Goal: Transaction & Acquisition: Subscribe to service/newsletter

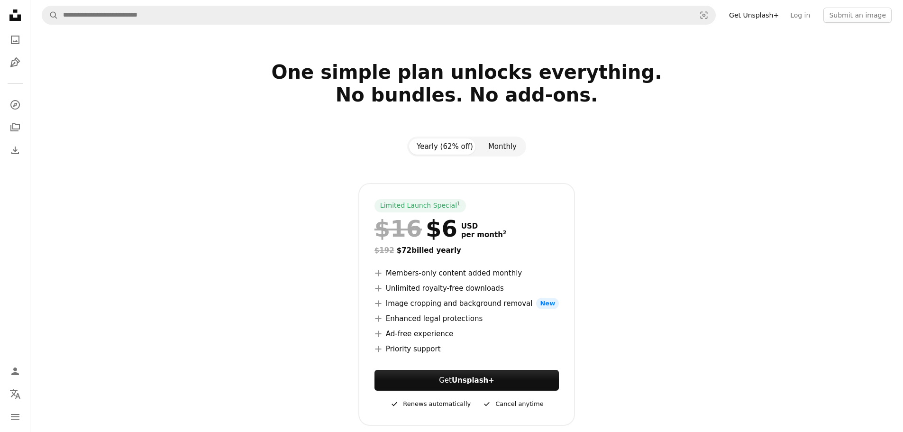
click at [510, 142] on button "Monthly" at bounding box center [503, 146] width 44 height 16
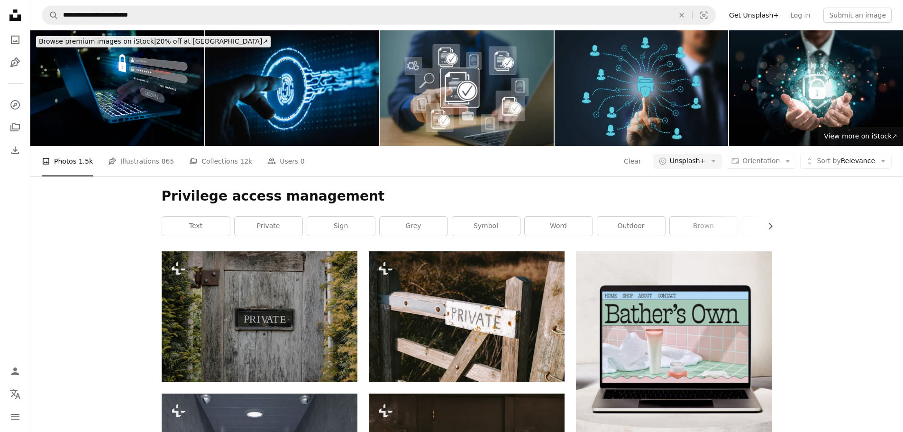
click at [330, 97] on img at bounding box center [292, 88] width 174 height 116
click at [716, 162] on icon "button" at bounding box center [714, 161] width 4 height 2
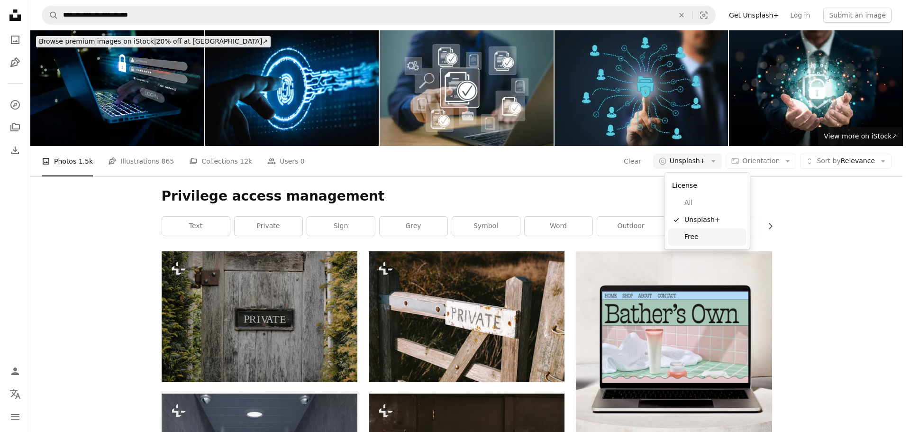
click at [691, 238] on span "Free" at bounding box center [714, 236] width 58 height 9
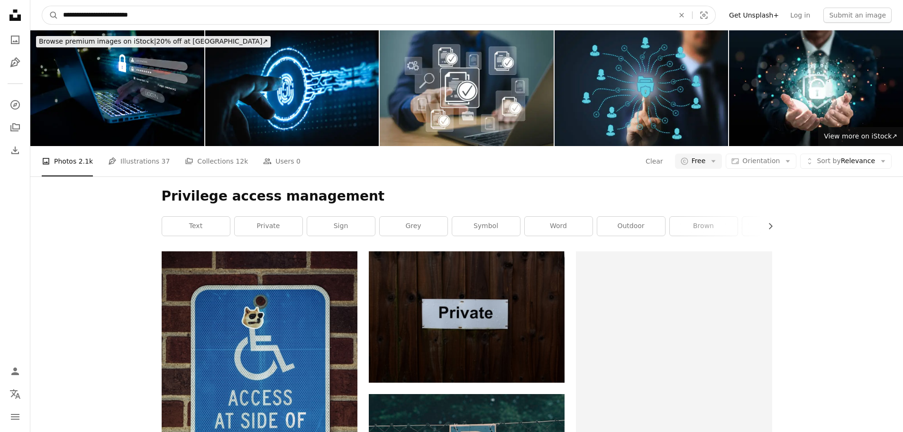
click at [155, 21] on input "**********" at bounding box center [364, 15] width 613 height 18
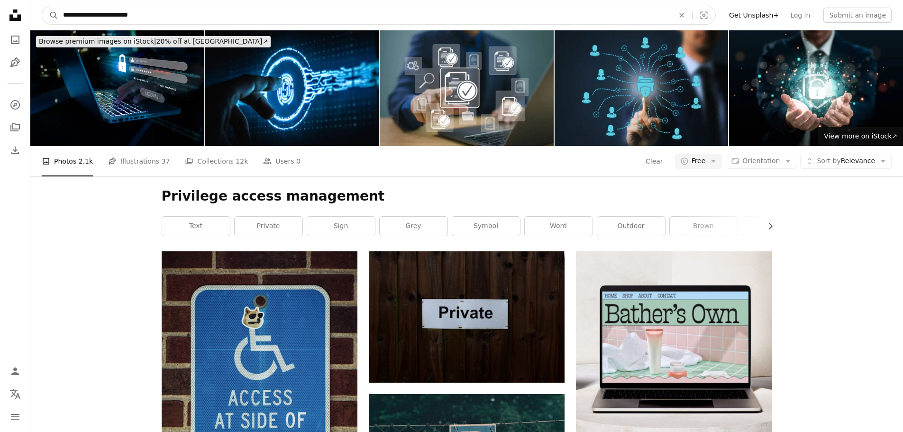
click at [155, 21] on input "**********" at bounding box center [364, 15] width 613 height 18
type input "**********"
click button "A magnifying glass" at bounding box center [50, 15] width 16 height 18
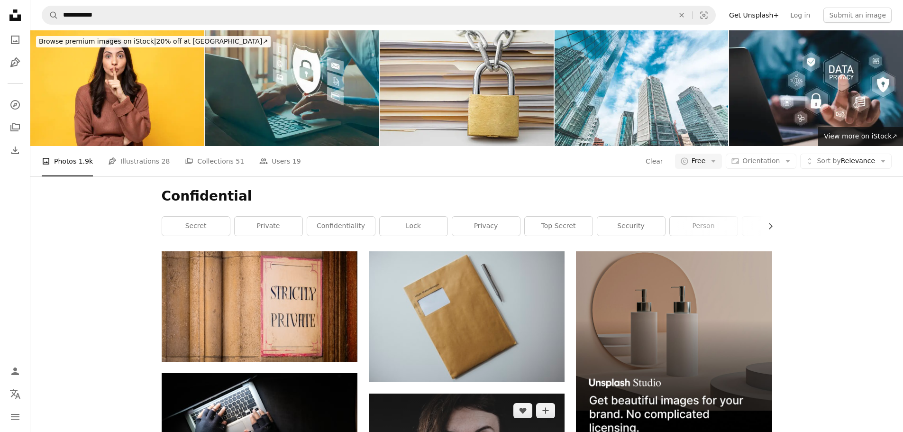
scroll to position [1043, 0]
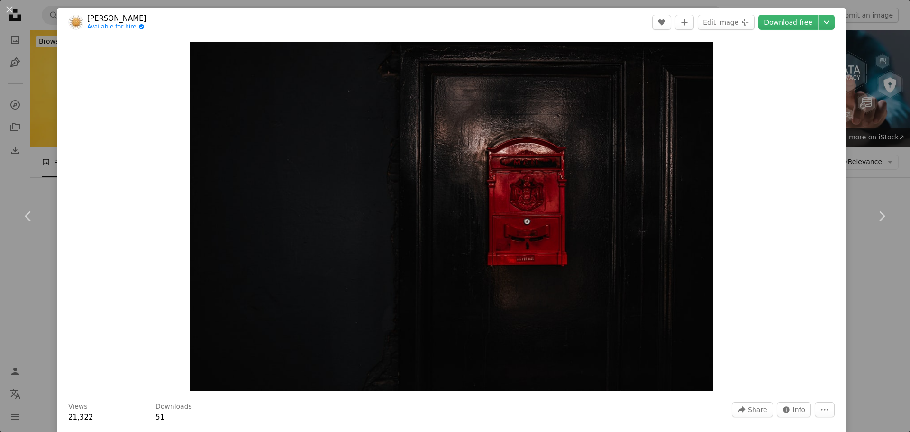
click at [770, 249] on div "Zoom in" at bounding box center [451, 216] width 789 height 358
click at [868, 112] on div "An X shape Chevron left Chevron right [PERSON_NAME] Available for hire A checkm…" at bounding box center [455, 216] width 910 height 432
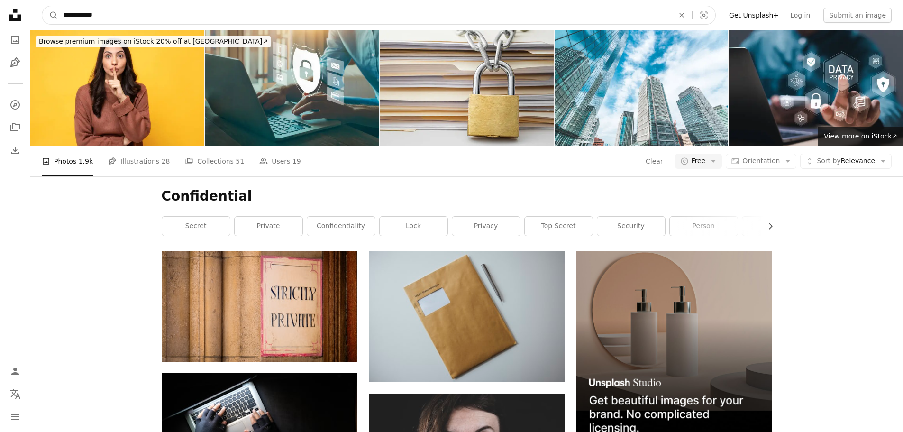
click at [95, 17] on input "**********" at bounding box center [364, 15] width 613 height 18
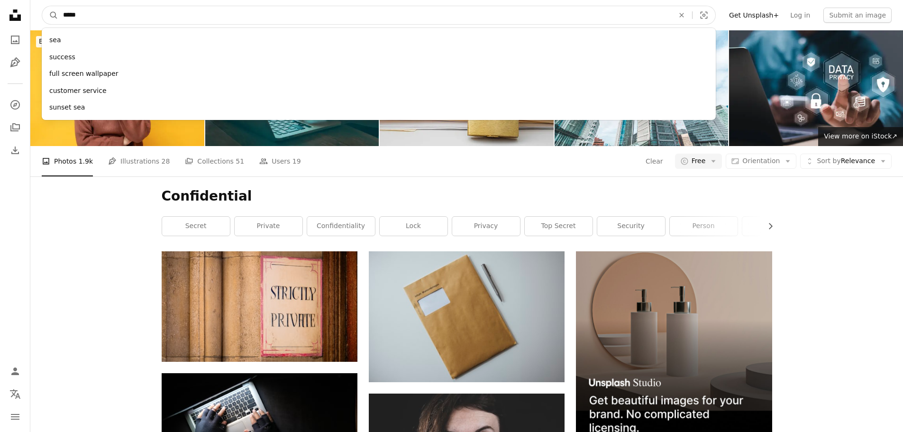
type input "******"
click button "A magnifying glass" at bounding box center [50, 15] width 16 height 18
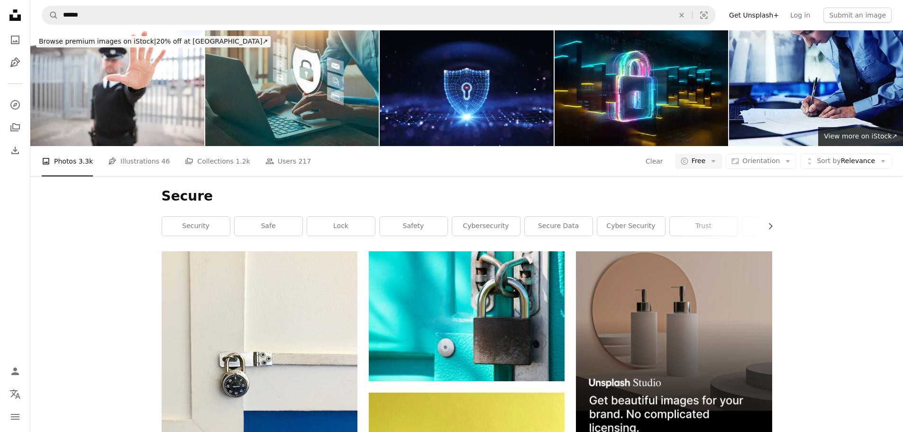
scroll to position [47, 0]
click at [792, 157] on icon "Arrow down" at bounding box center [788, 161] width 9 height 9
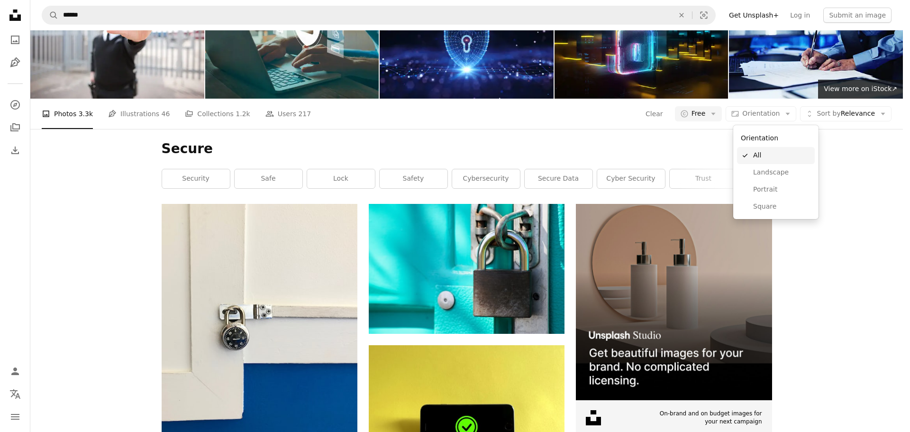
click at [772, 172] on span "Landscape" at bounding box center [782, 172] width 58 height 9
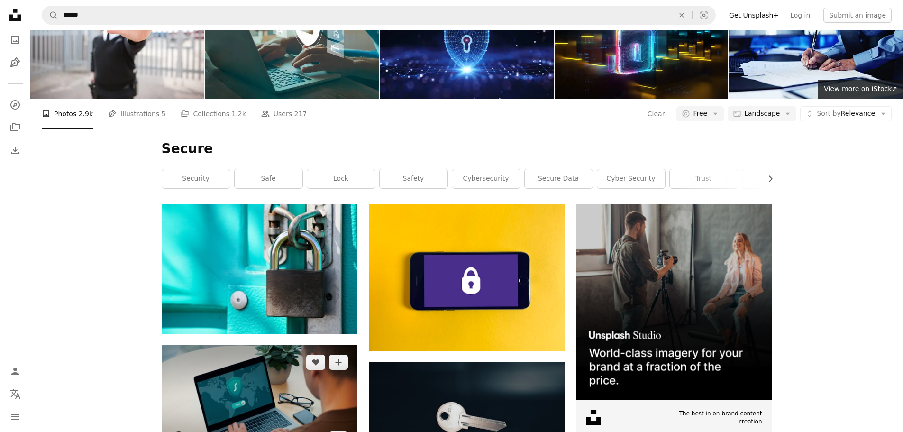
scroll to position [190, 0]
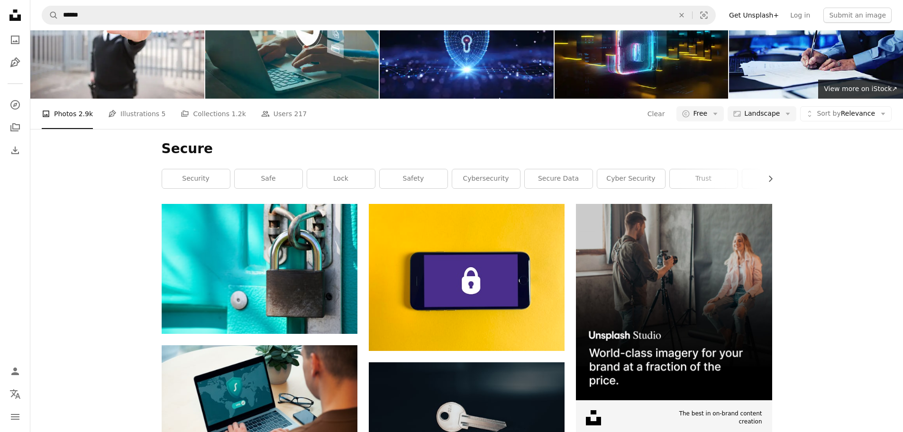
click at [770, 18] on link "Get Unsplash+" at bounding box center [753, 15] width 61 height 15
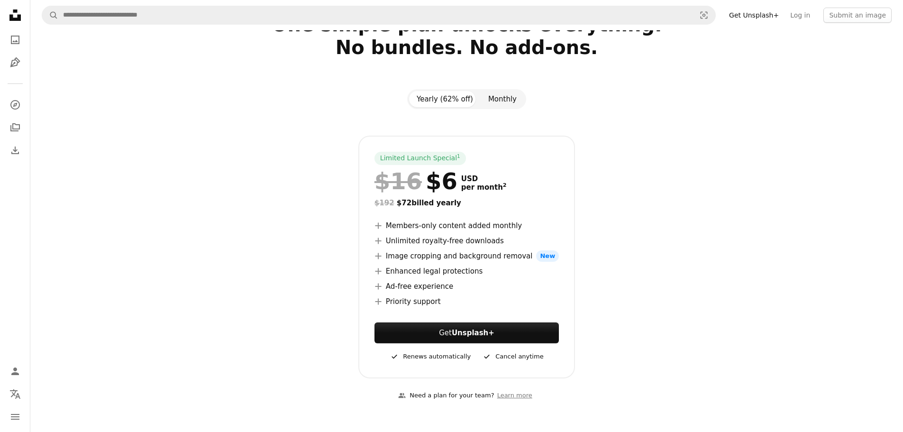
click at [505, 107] on button "Monthly" at bounding box center [503, 99] width 44 height 16
click at [455, 107] on button "Yearly (62% off)" at bounding box center [445, 99] width 72 height 16
click at [486, 329] on strong "Unsplash+" at bounding box center [473, 333] width 43 height 9
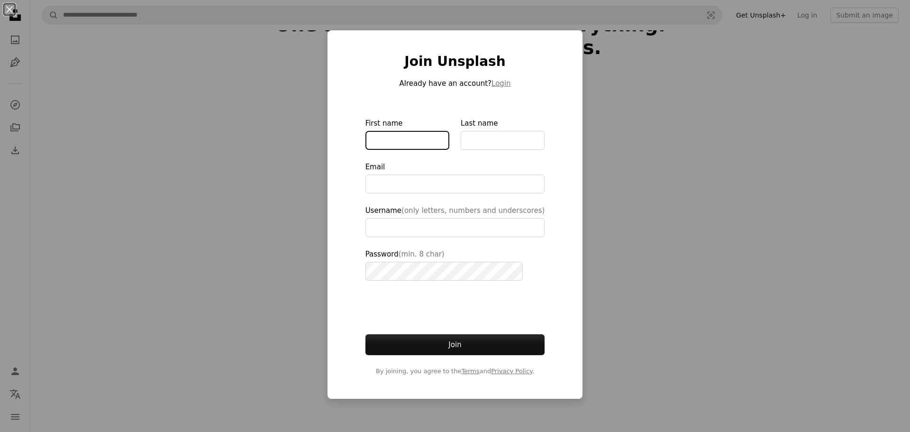
click at [388, 138] on input "First name" at bounding box center [408, 140] width 84 height 19
click at [685, 230] on div "An X shape Join Unsplash Already have an account? Login First name Last name Em…" at bounding box center [455, 216] width 910 height 432
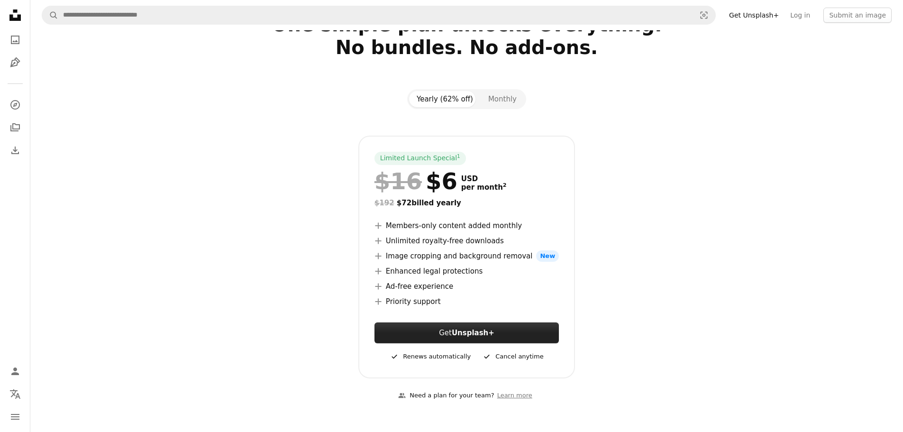
click at [497, 322] on button "Get Unsplash+" at bounding box center [467, 332] width 184 height 21
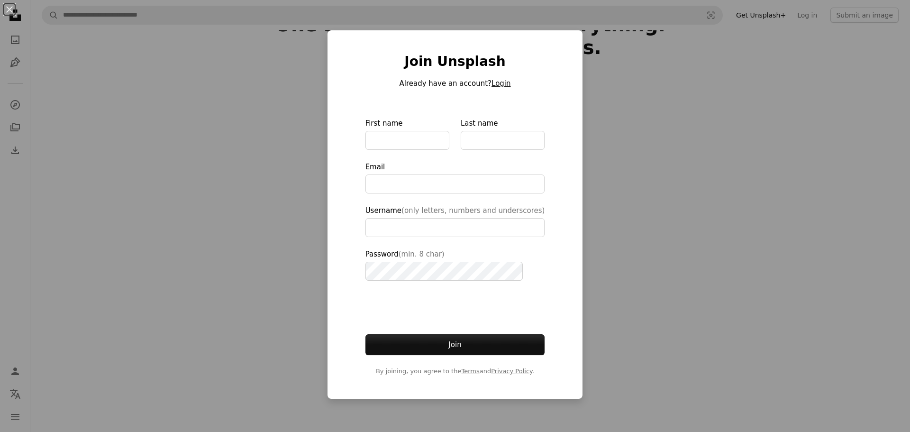
click at [494, 88] on button "Login" at bounding box center [501, 83] width 19 height 11
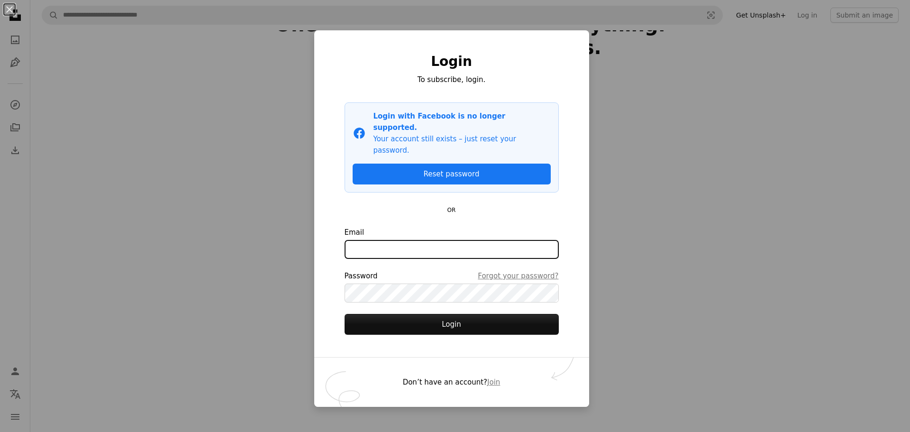
click at [419, 240] on input "Email" at bounding box center [452, 249] width 214 height 19
click at [0, 431] on com-1password-button at bounding box center [0, 432] width 0 height 0
click at [417, 240] on input "Email" at bounding box center [452, 249] width 214 height 19
click at [0, 431] on com-1password-button at bounding box center [0, 432] width 0 height 0
click at [458, 240] on input "Email" at bounding box center [452, 249] width 214 height 19
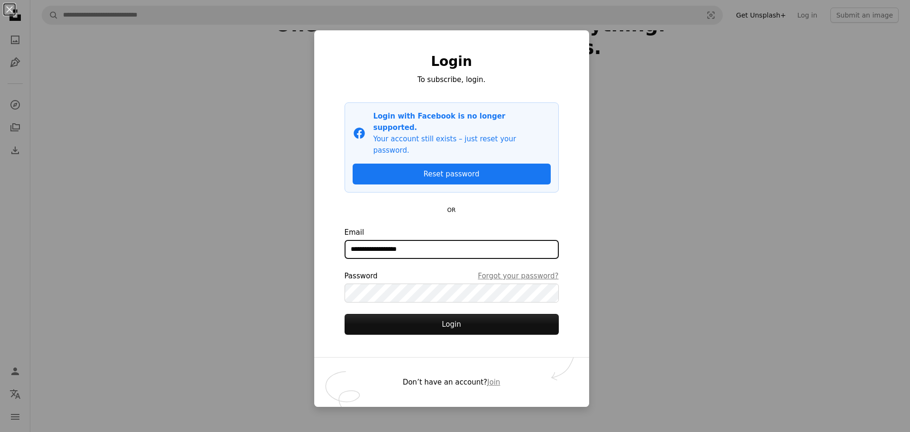
type input "**********"
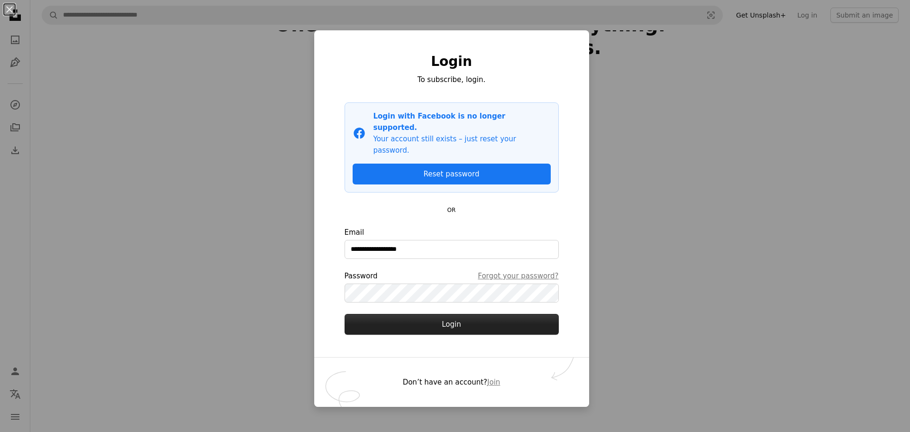
click at [437, 314] on button "Login" at bounding box center [452, 324] width 214 height 21
